Goal: Find contact information: Find contact information

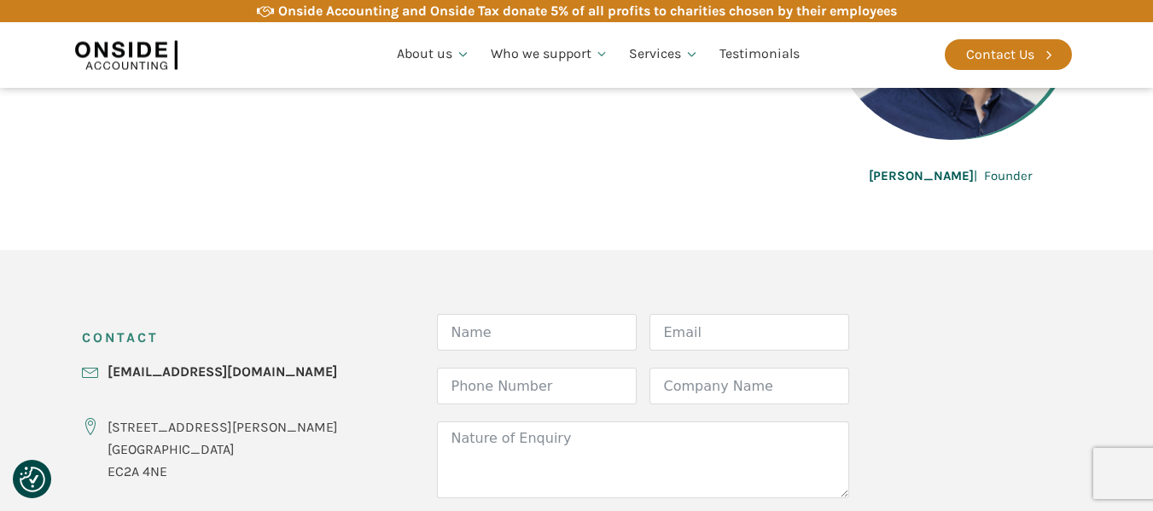
scroll to position [512, 0]
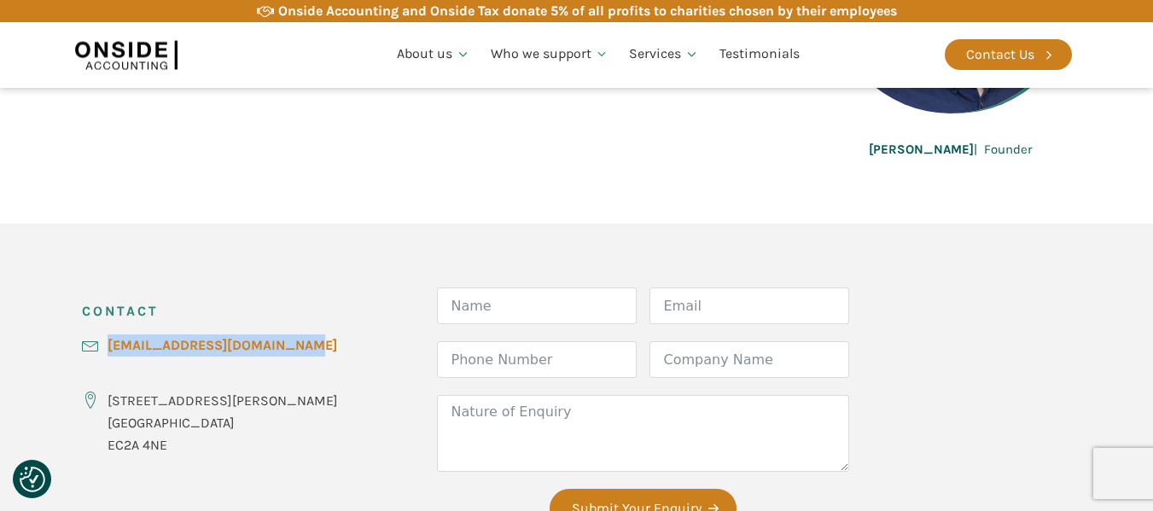
drag, startPoint x: 319, startPoint y: 351, endPoint x: 107, endPoint y: 351, distance: 212.5
click at [107, 351] on div "CONTACT [EMAIL_ADDRESS][DOMAIN_NAME] [STREET_ADDRESS][PERSON_NAME] Form Name Em…" at bounding box center [577, 417] width 1024 height 386
copy link "[EMAIL_ADDRESS][DOMAIN_NAME]"
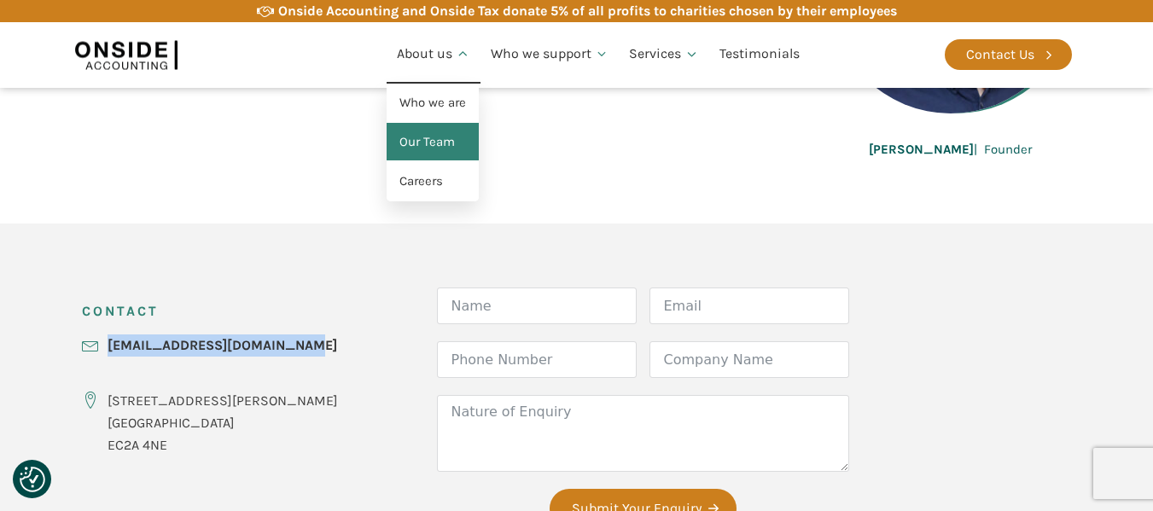
click at [438, 145] on link "Our Team" at bounding box center [433, 142] width 92 height 39
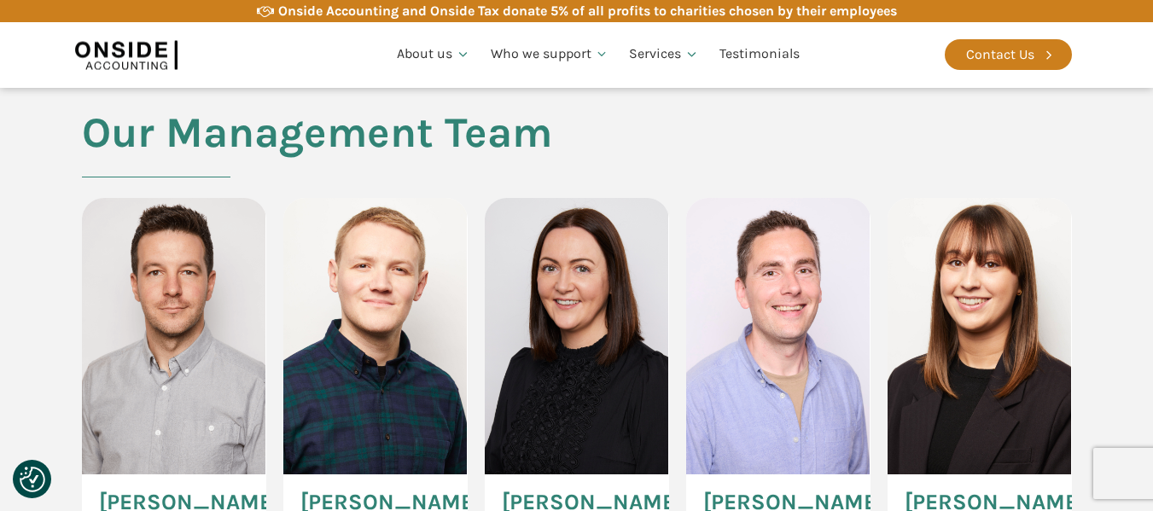
scroll to position [1024, 0]
